Goal: Task Accomplishment & Management: Complete application form

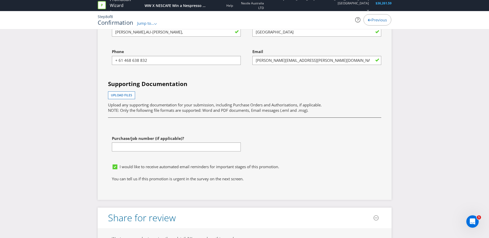
scroll to position [1777, 0]
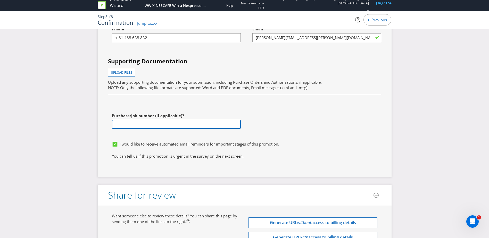
click at [164, 125] on input "text" at bounding box center [176, 124] width 129 height 9
paste input "4562391249"
type input "4562391249"
click at [280, 111] on div "First name of contact [PERSON_NAME],[PERSON_NAME], Last name of contact Sydney …" at bounding box center [244, 66] width 281 height 143
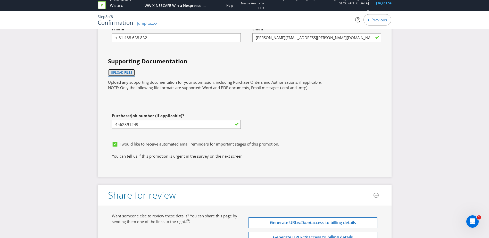
click at [130, 73] on span "Upload files" at bounding box center [121, 72] width 21 height 4
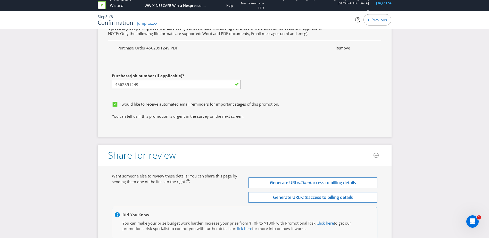
scroll to position [1873, 0]
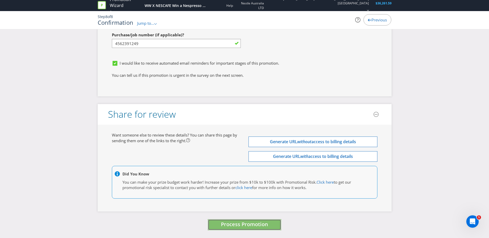
click at [247, 227] on span "Process Promotion" at bounding box center [244, 224] width 47 height 7
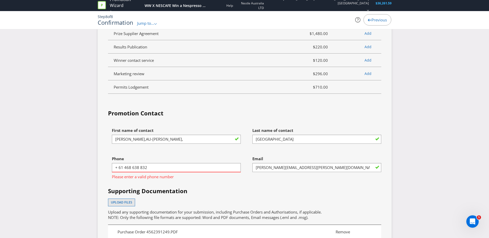
scroll to position [1735, 0]
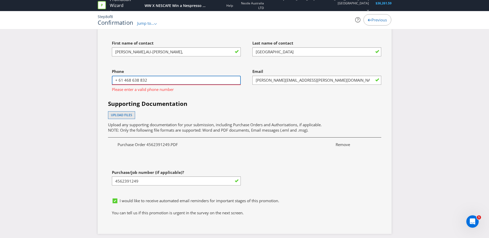
drag, startPoint x: 124, startPoint y: 81, endPoint x: 103, endPoint y: 80, distance: 21.7
type input "0468 638 832"
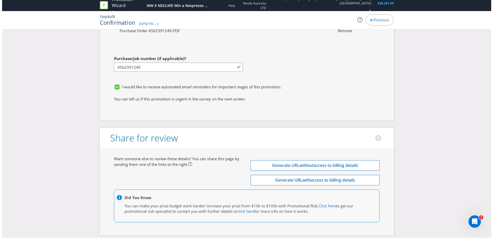
scroll to position [1873, 0]
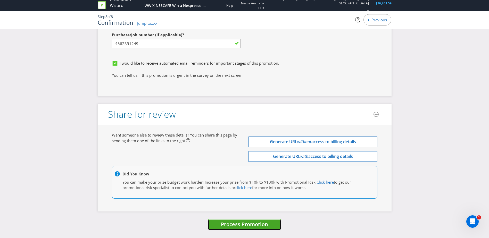
click at [240, 228] on span "Process Promotion" at bounding box center [244, 224] width 47 height 7
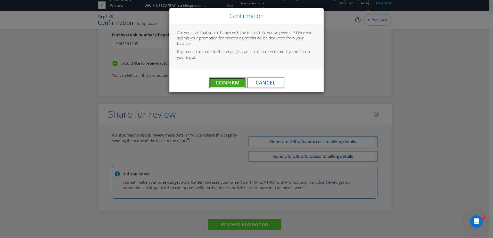
click at [233, 81] on span "Confirm" at bounding box center [228, 82] width 24 height 7
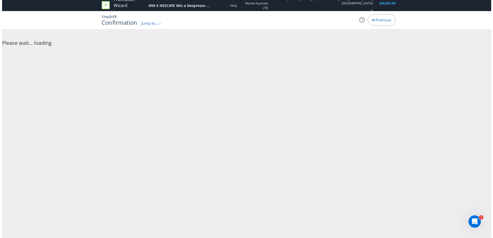
scroll to position [0, 0]
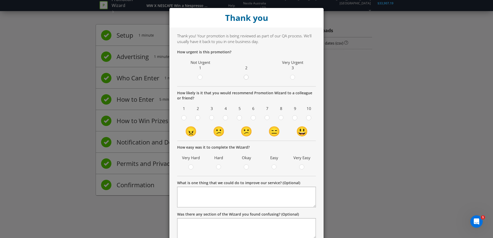
click at [246, 78] on circle at bounding box center [246, 77] width 5 height 5
click at [0, 0] on input "radio" at bounding box center [0, 0] width 0 height 0
click at [308, 116] on div at bounding box center [309, 116] width 3 height 3
click at [0, 0] on input "radio" at bounding box center [0, 0] width 0 height 0
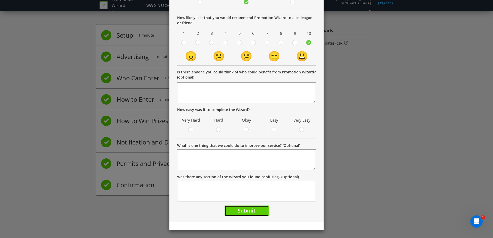
click at [253, 217] on button "Submit" at bounding box center [247, 211] width 44 height 11
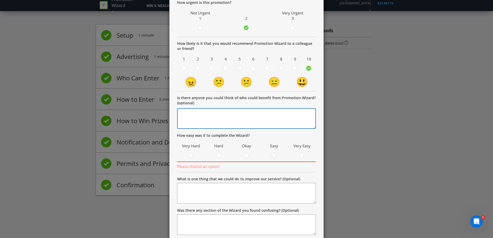
click at [238, 126] on textarea at bounding box center [246, 118] width 139 height 21
type textarea "n/a"
click at [245, 155] on div at bounding box center [246, 154] width 3 height 3
click at [0, 0] on input "radio" at bounding box center [0, 0] width 0 height 0
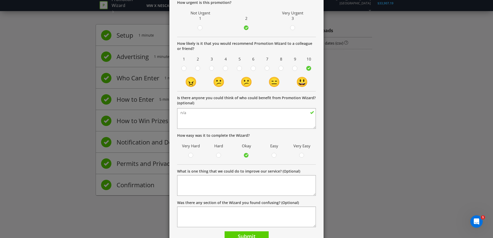
scroll to position [75, 0]
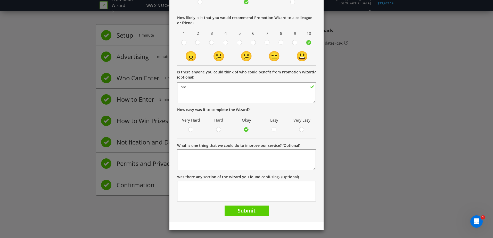
click at [274, 126] on div "Easy" at bounding box center [274, 124] width 23 height 17
click at [275, 130] on icon at bounding box center [273, 129] width 5 height 5
click at [0, 0] on input "radio" at bounding box center [0, 0] width 0 height 0
click at [251, 211] on span "Submit" at bounding box center [247, 210] width 18 height 7
